Goal: Information Seeking & Learning: Find specific fact

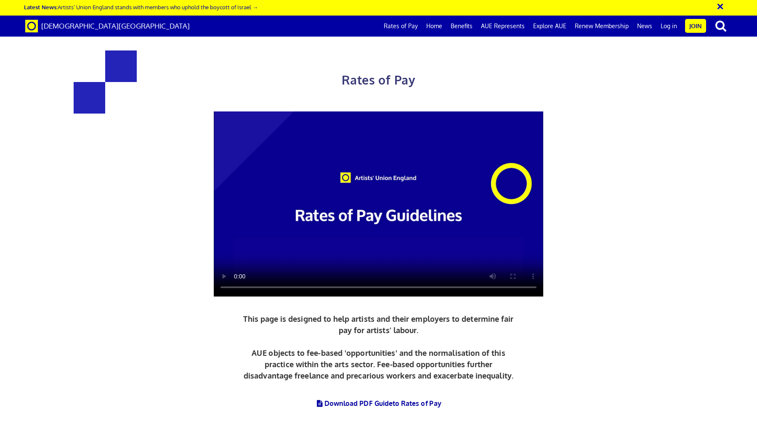
scroll to position [248, 0]
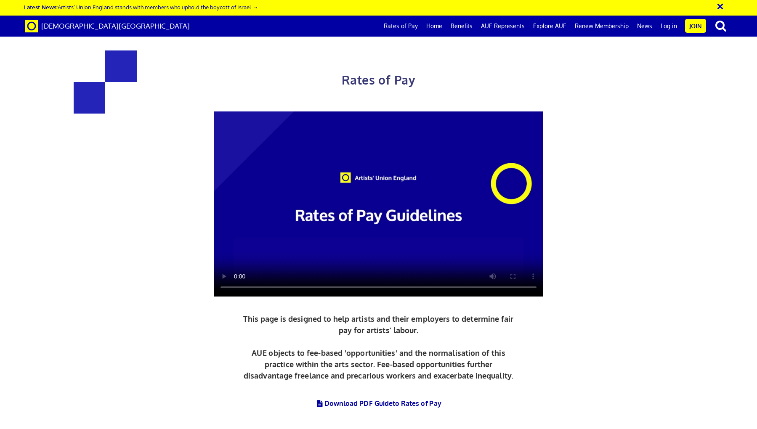
drag, startPoint x: 299, startPoint y: 192, endPoint x: 287, endPoint y: 194, distance: 12.4
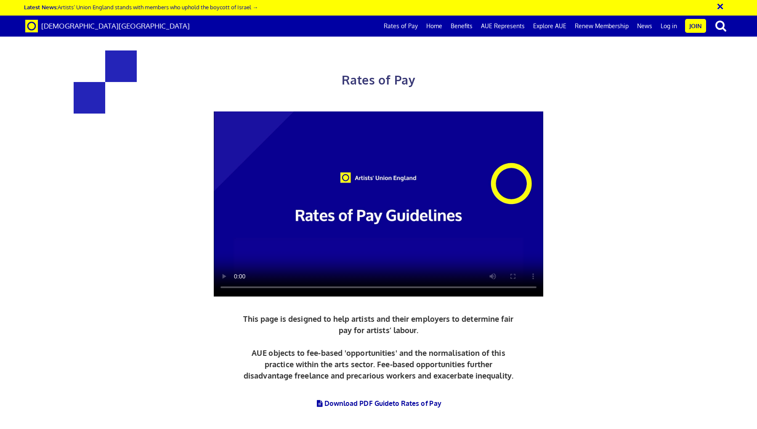
drag, startPoint x: 233, startPoint y: 186, endPoint x: 250, endPoint y: 187, distance: 17.7
drag, startPoint x: 285, startPoint y: 194, endPoint x: 188, endPoint y: 192, distance: 97.7
